Goal: Transaction & Acquisition: Purchase product/service

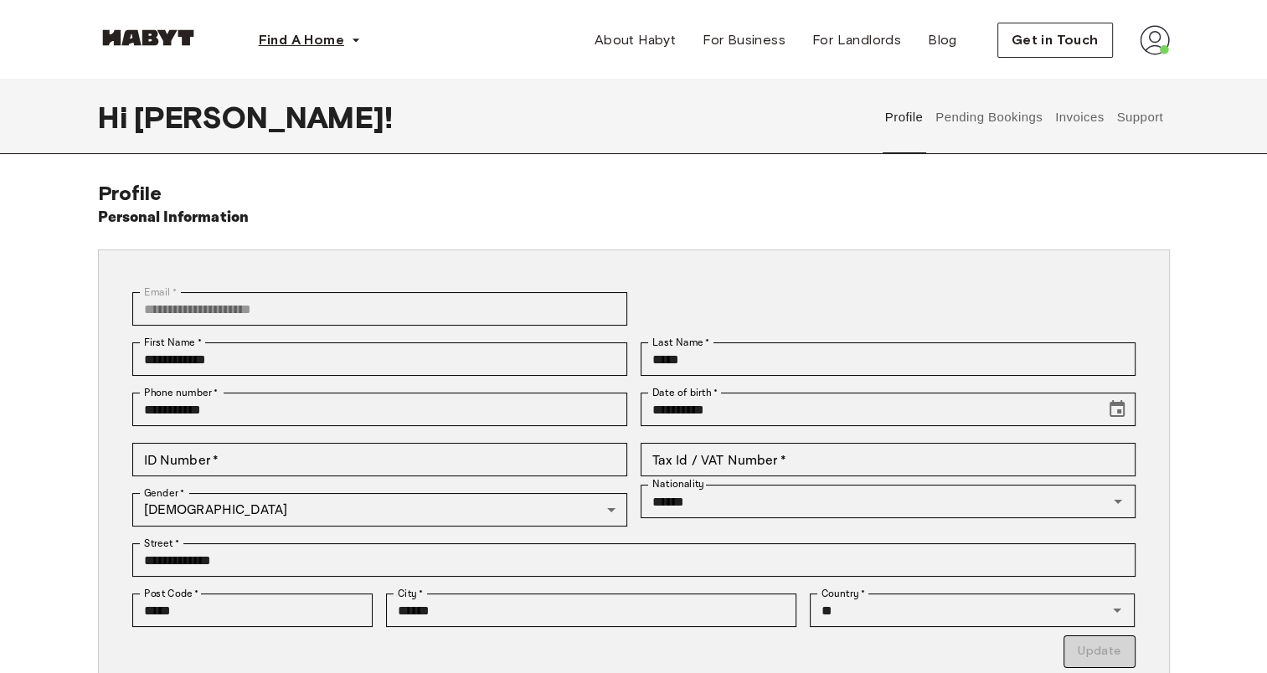
click at [303, 44] on span "Find A Home" at bounding box center [301, 40] width 85 height 20
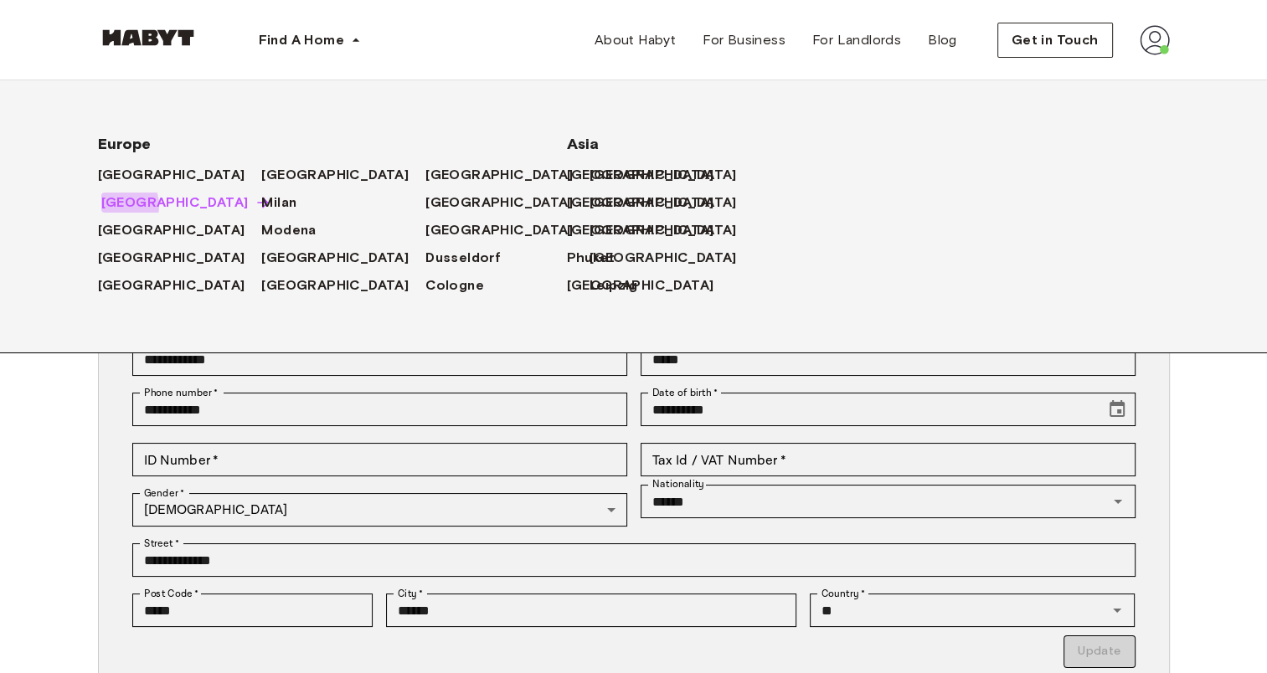
click at [115, 206] on span "[GEOGRAPHIC_DATA]" at bounding box center [174, 203] width 147 height 20
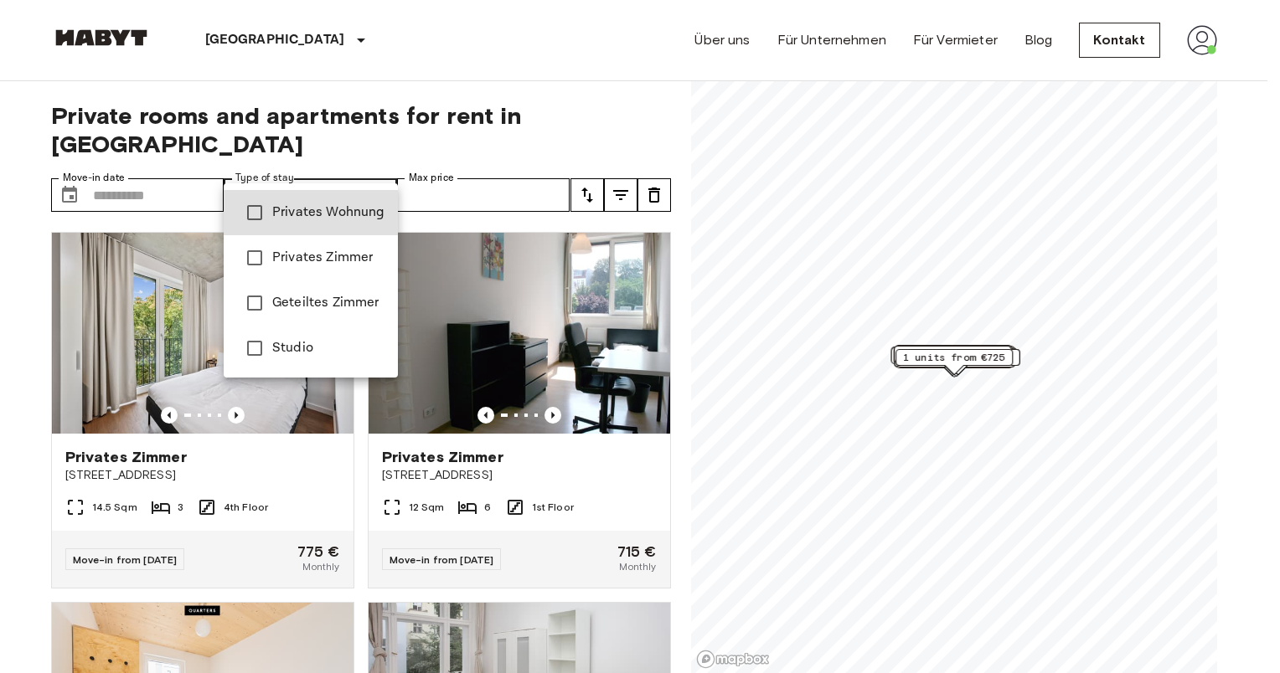
click at [306, 211] on span "Privates Wohnung" at bounding box center [328, 213] width 112 height 20
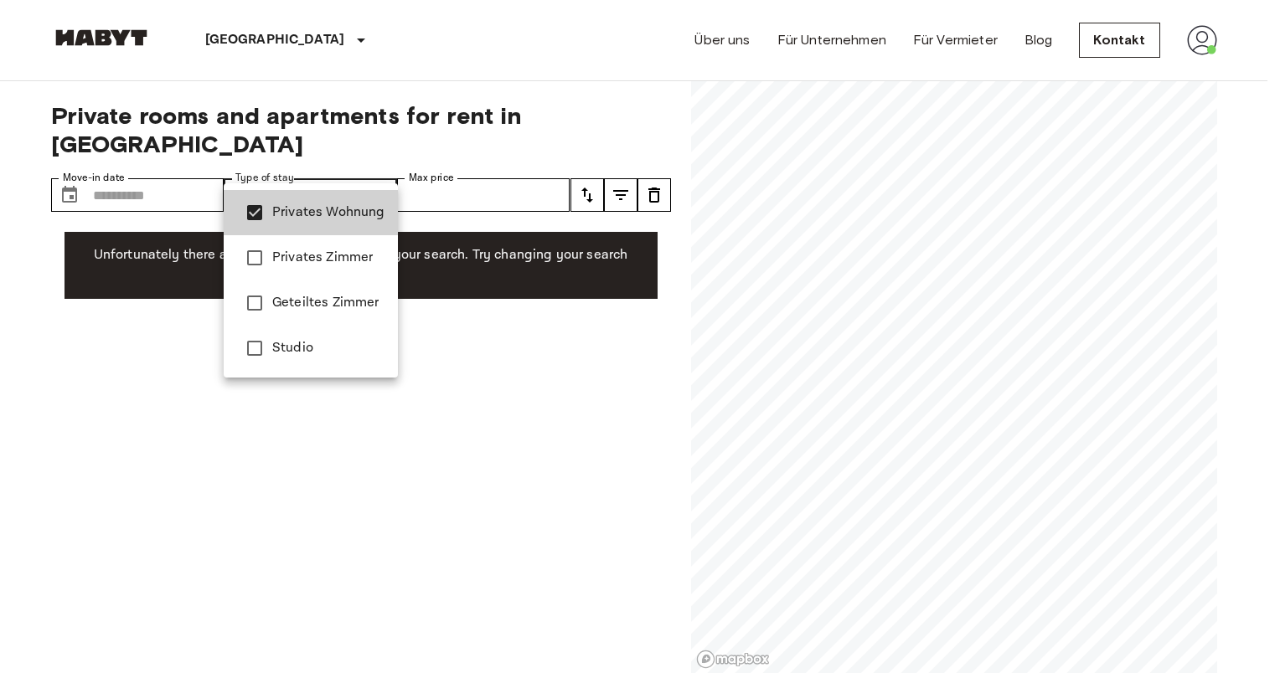
click at [315, 332] on li "Studio" at bounding box center [311, 348] width 174 height 45
type input "**********"
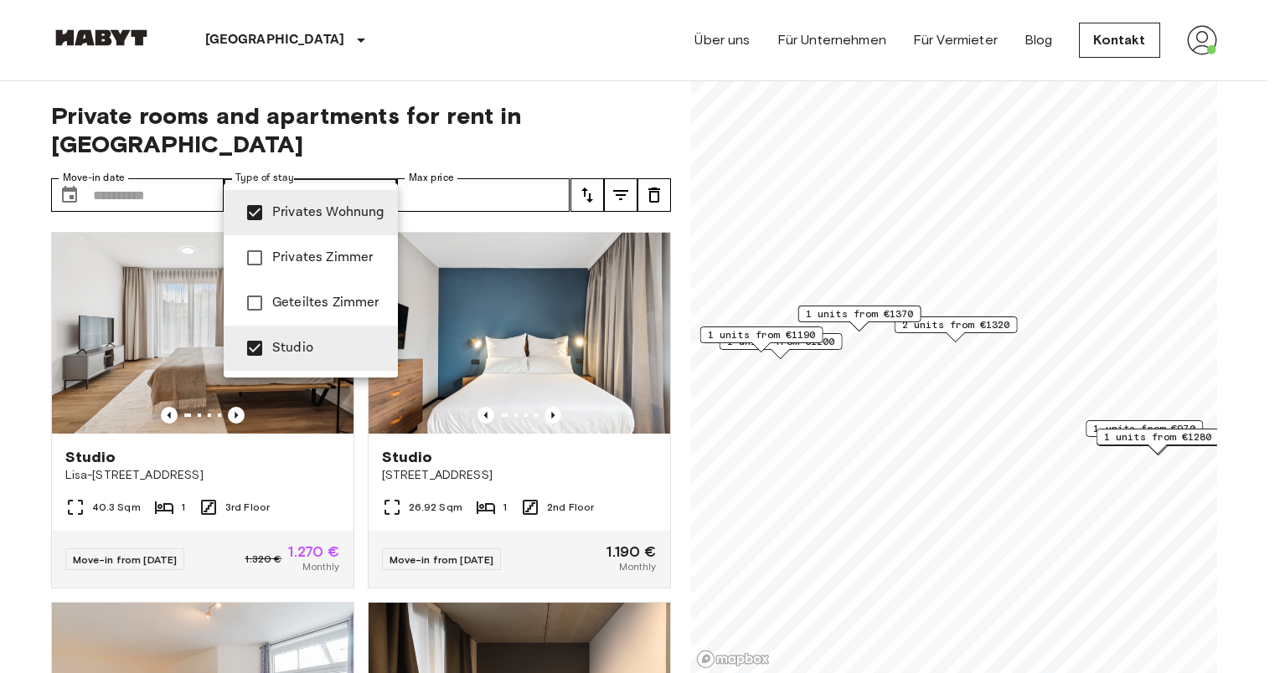
click at [588, 169] on div at bounding box center [640, 336] width 1280 height 673
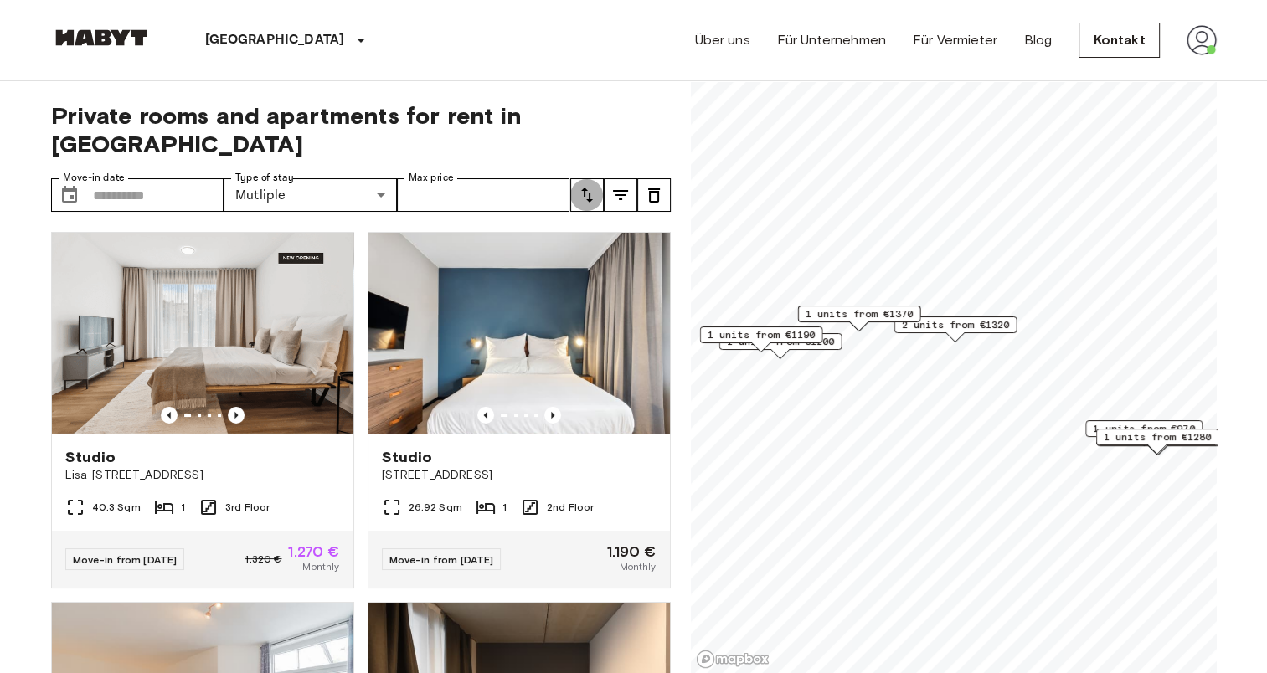
click at [588, 185] on icon "tune" at bounding box center [587, 195] width 20 height 20
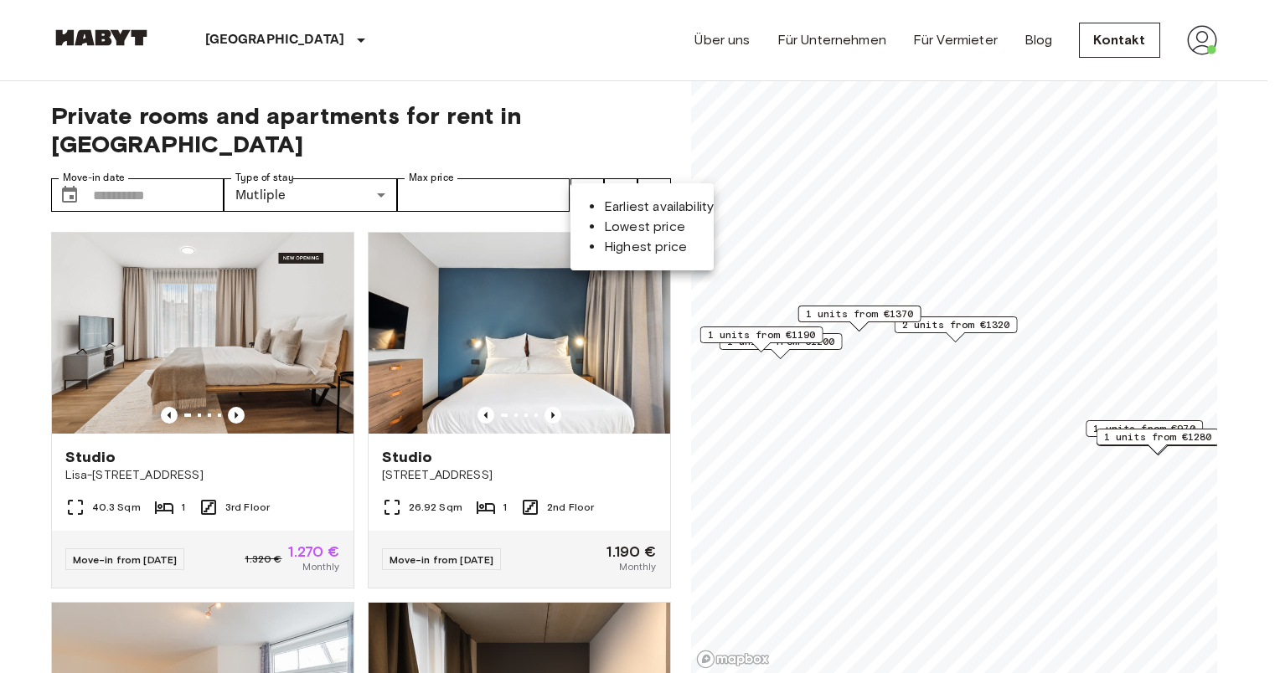
click at [604, 229] on li "Lowest price" at bounding box center [659, 227] width 110 height 20
